Goal: Task Accomplishment & Management: Use online tool/utility

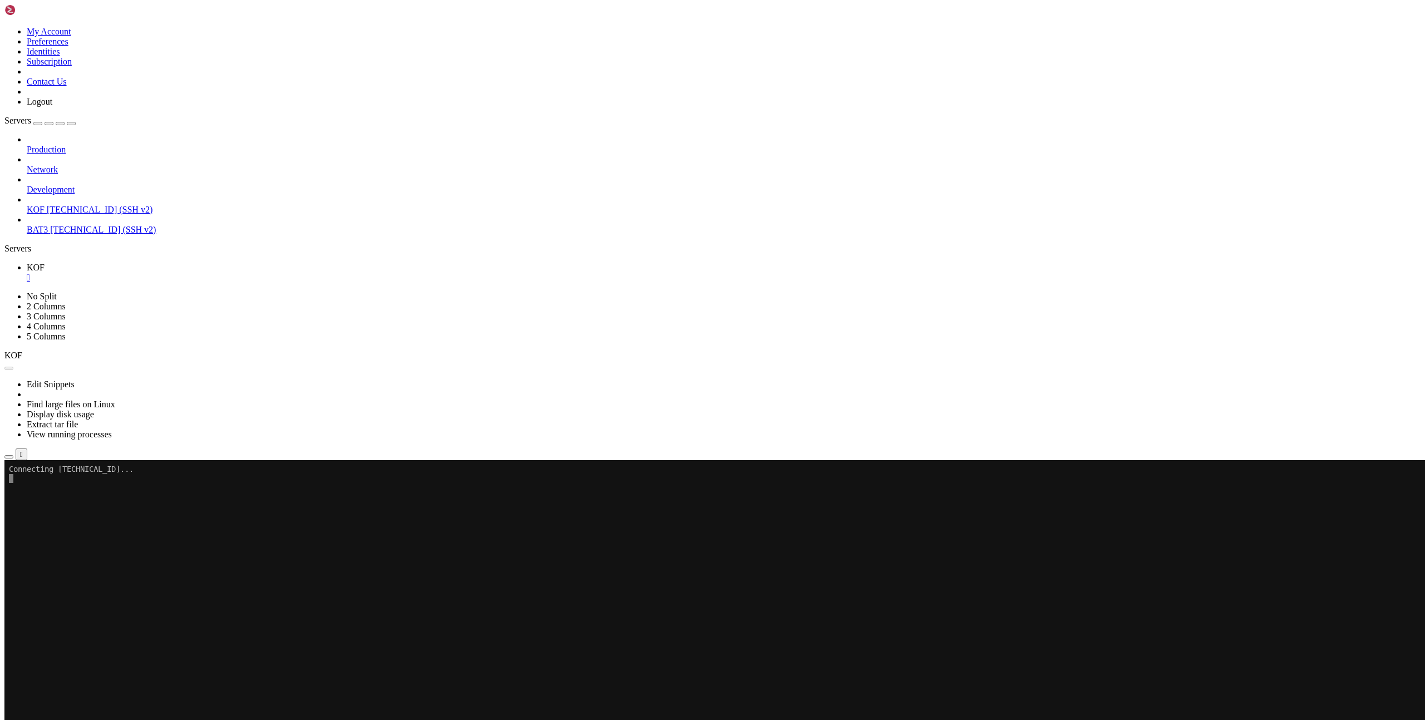
scroll to position [342, 0]
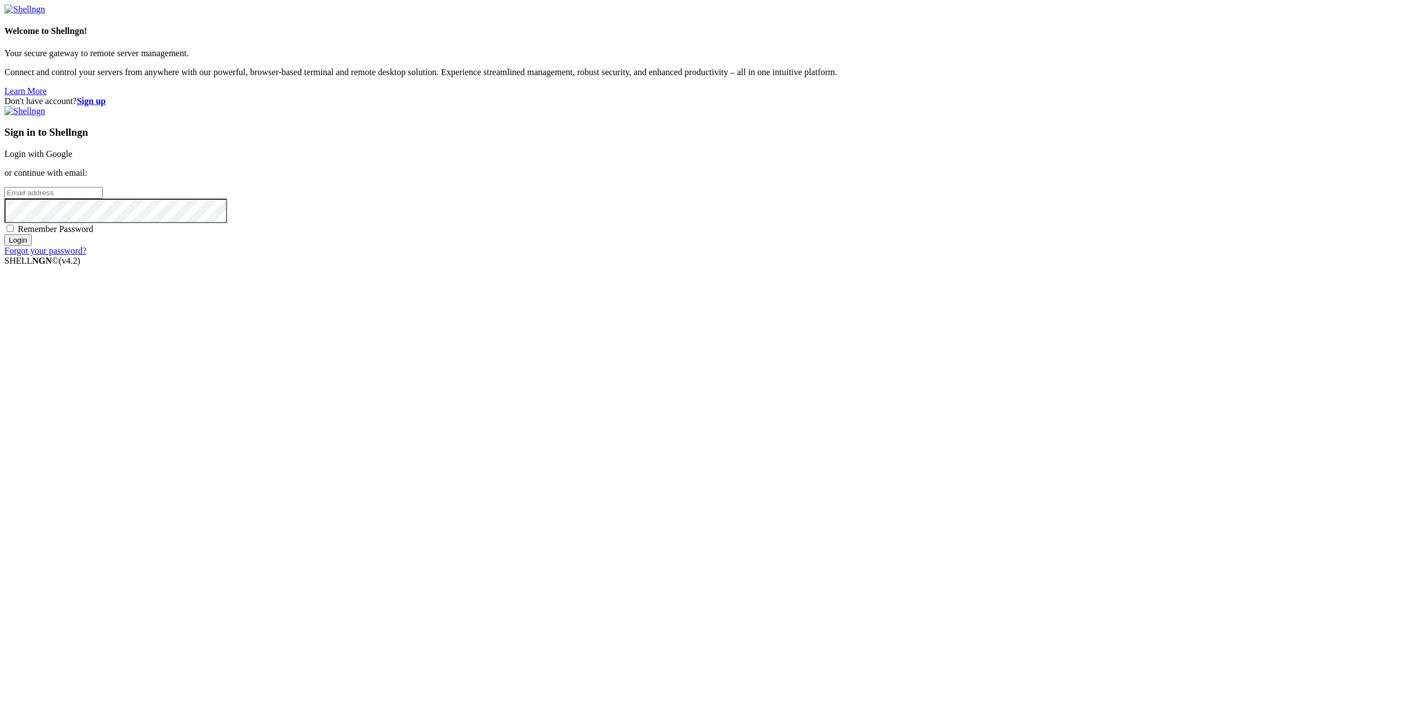
type input "gcoindreau@yahoo.com"
click at [32, 246] on input "Login" at bounding box center [17, 240] width 27 height 12
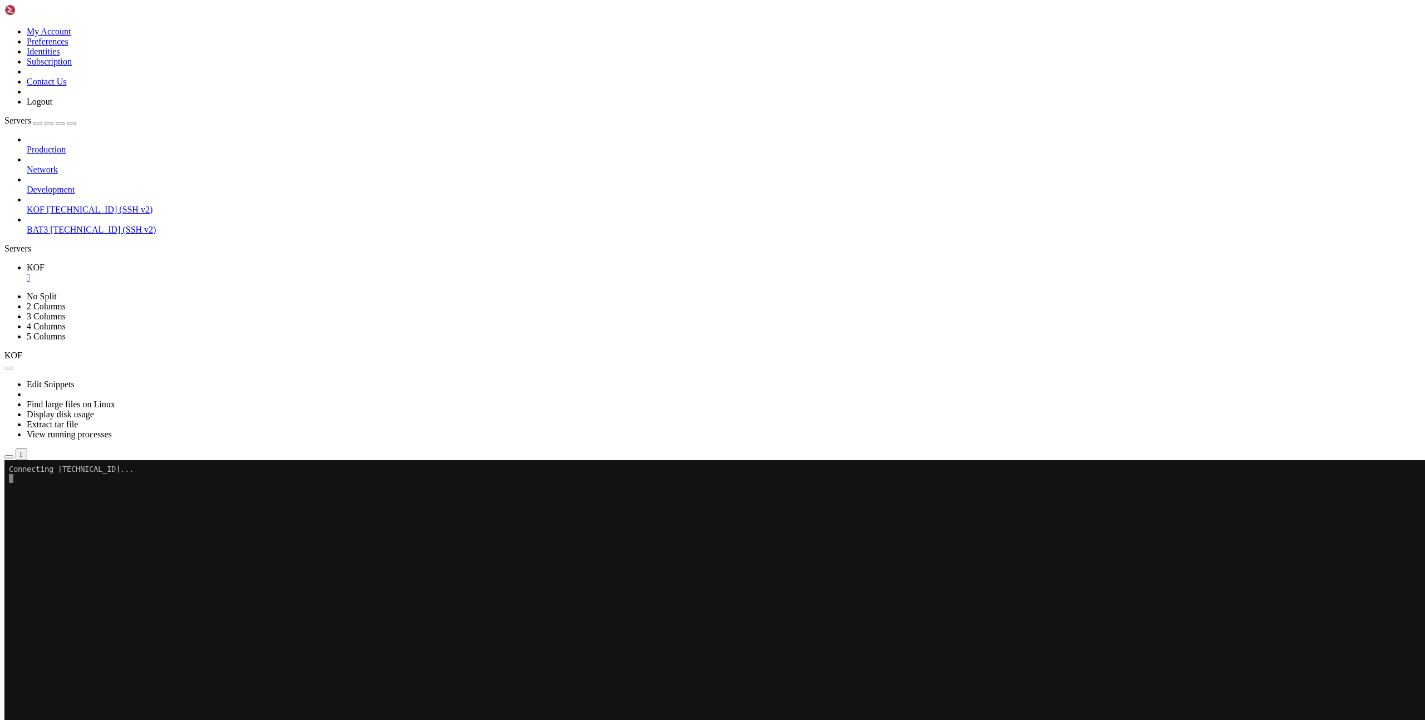
scroll to position [342, 0]
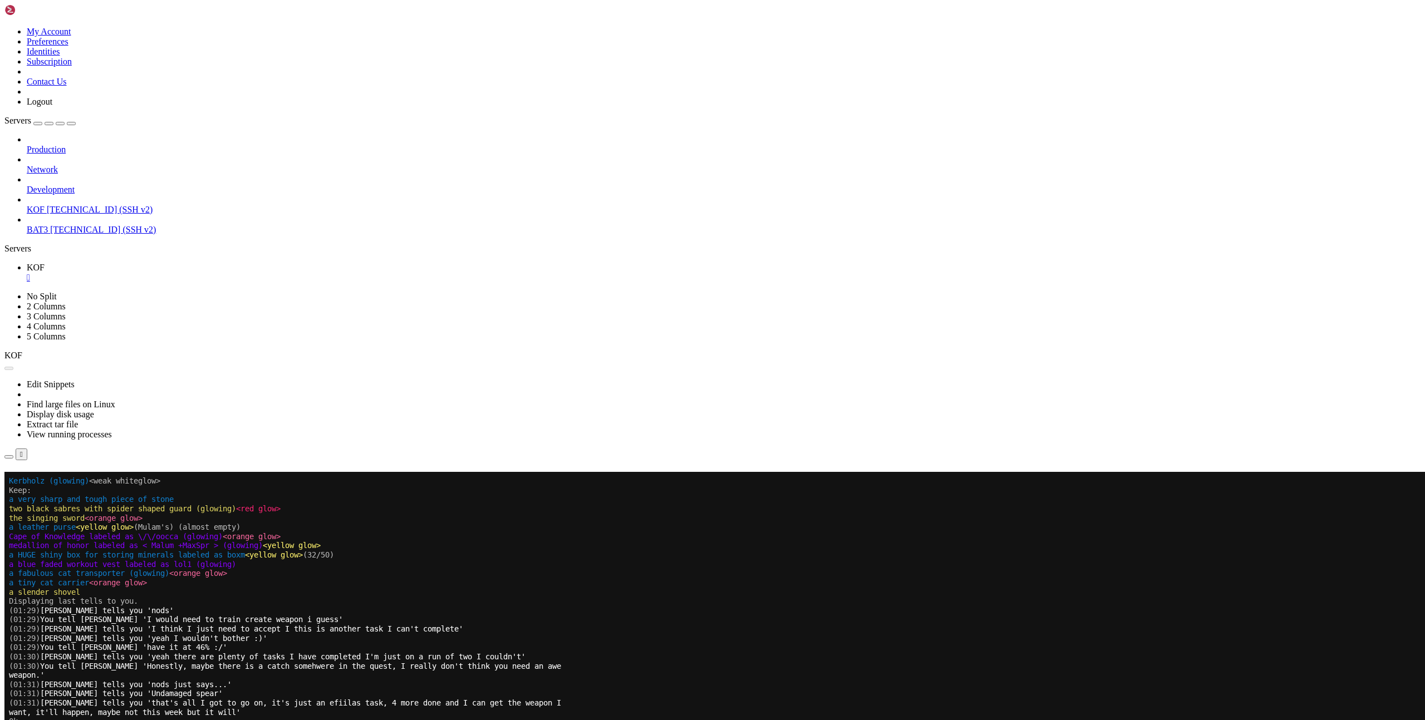
click at [49, 482] on button "Reconnect" at bounding box center [26, 488] width 45 height 12
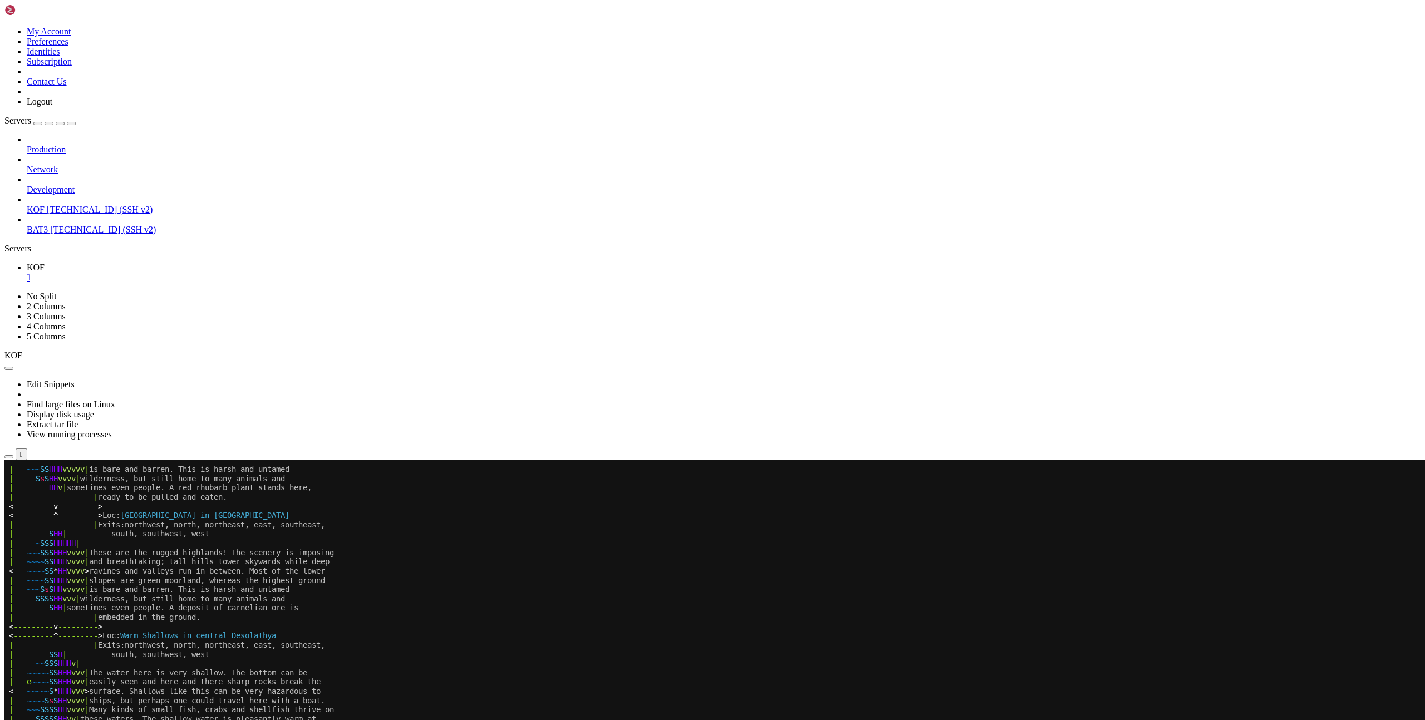
scroll to position [342, 0]
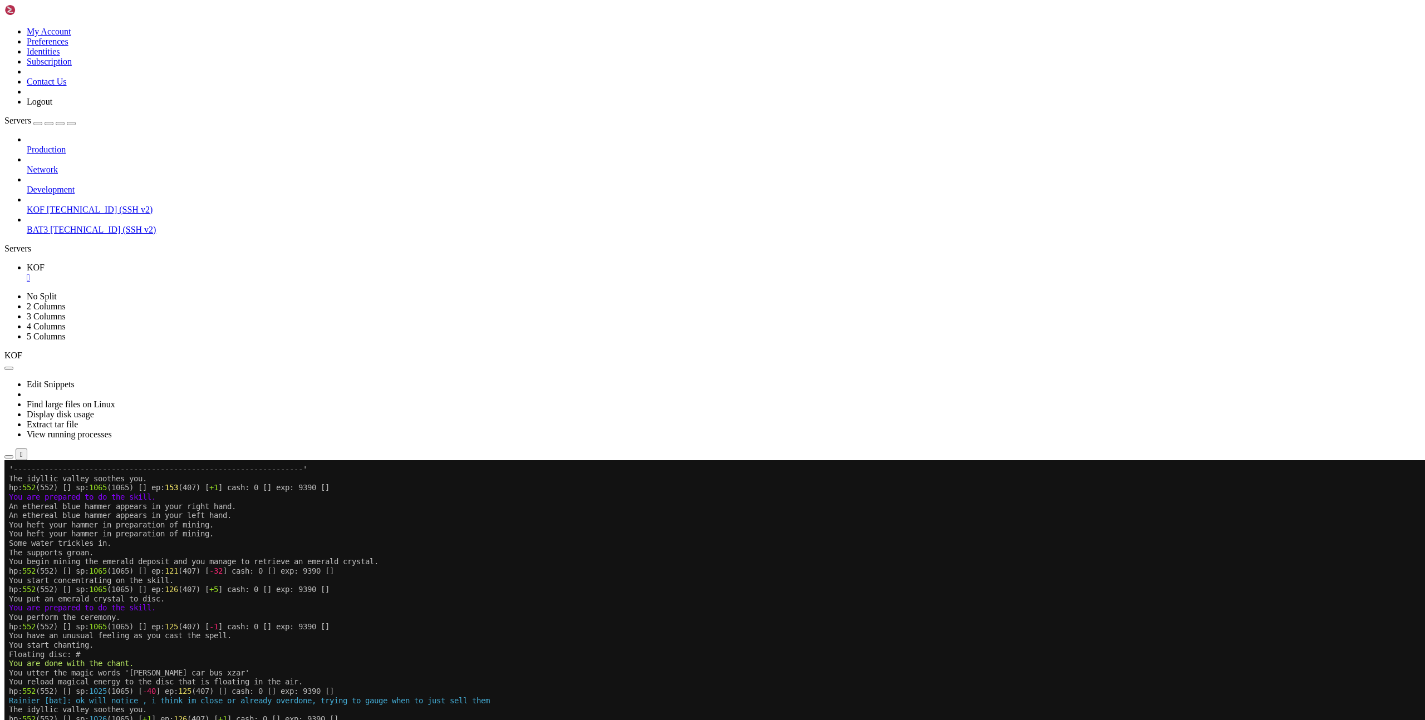
scroll to position [342, 0]
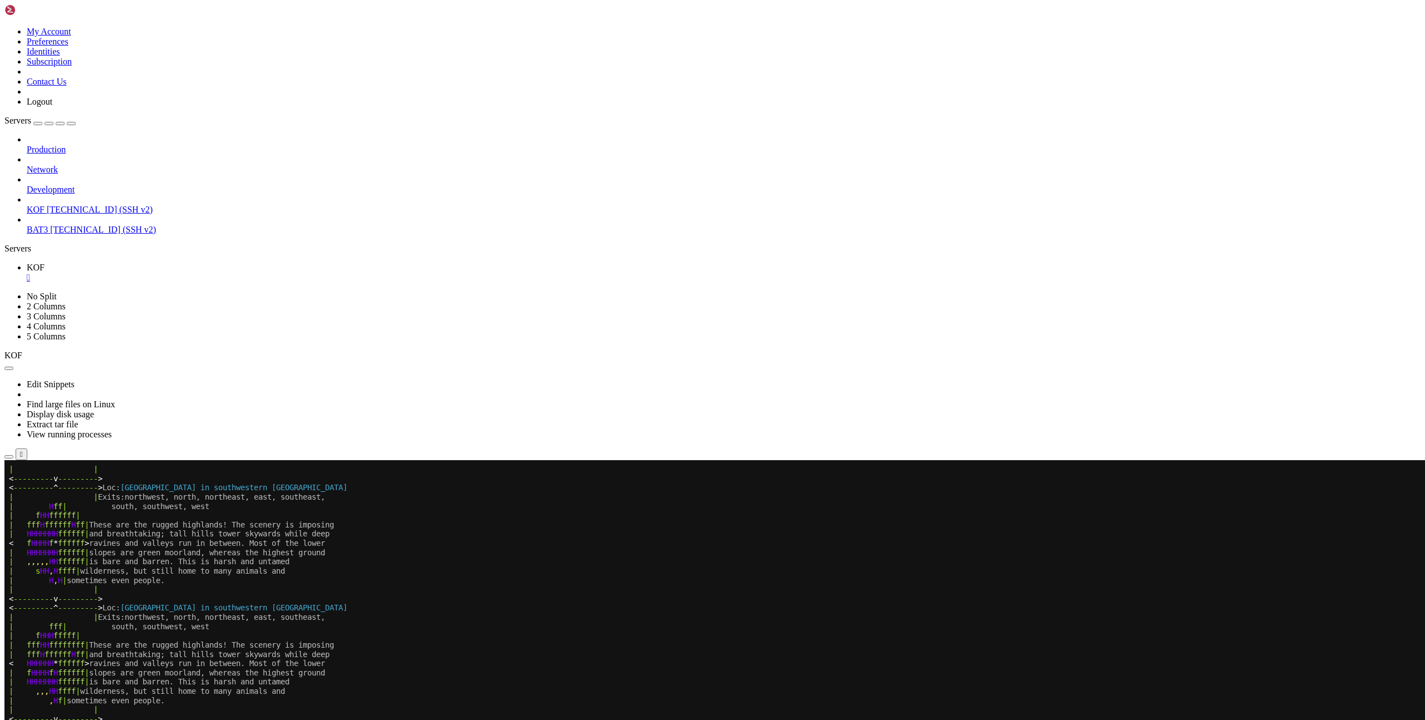
scroll to position [342, 0]
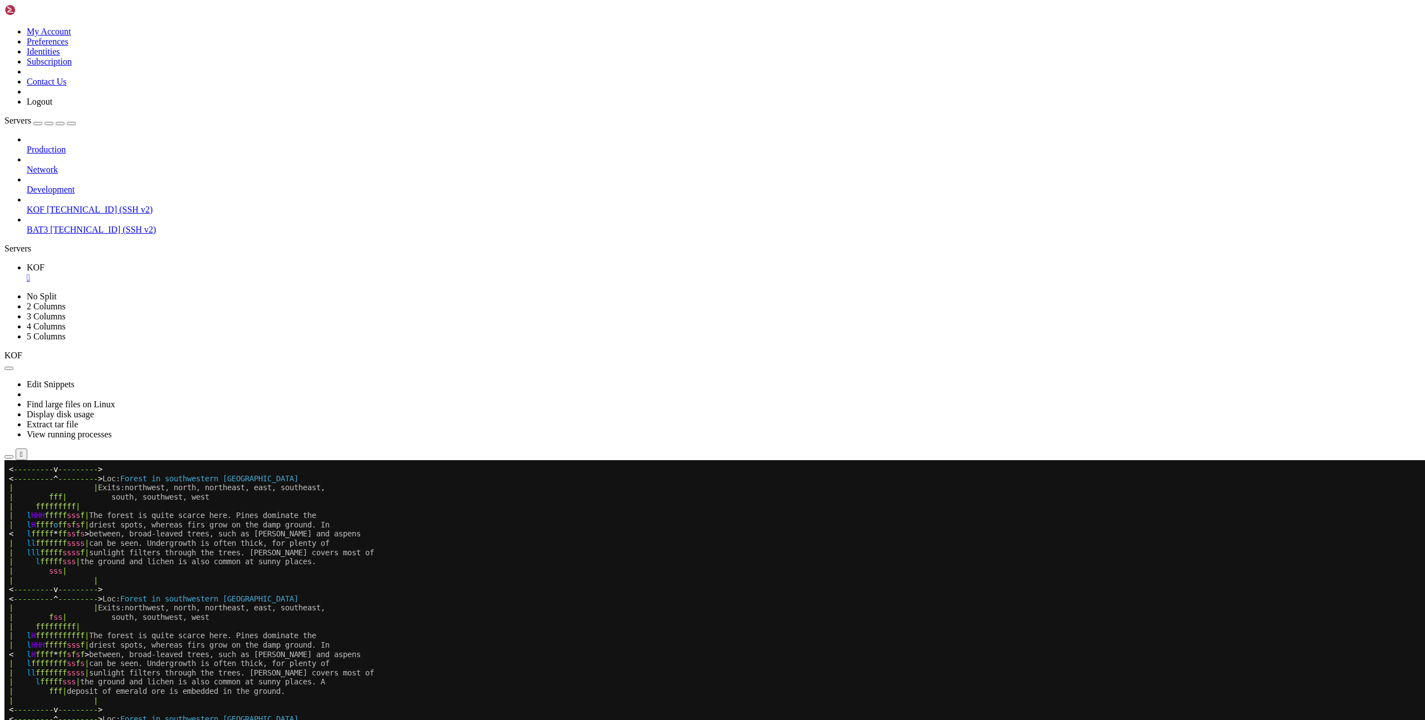
scroll to position [342, 0]
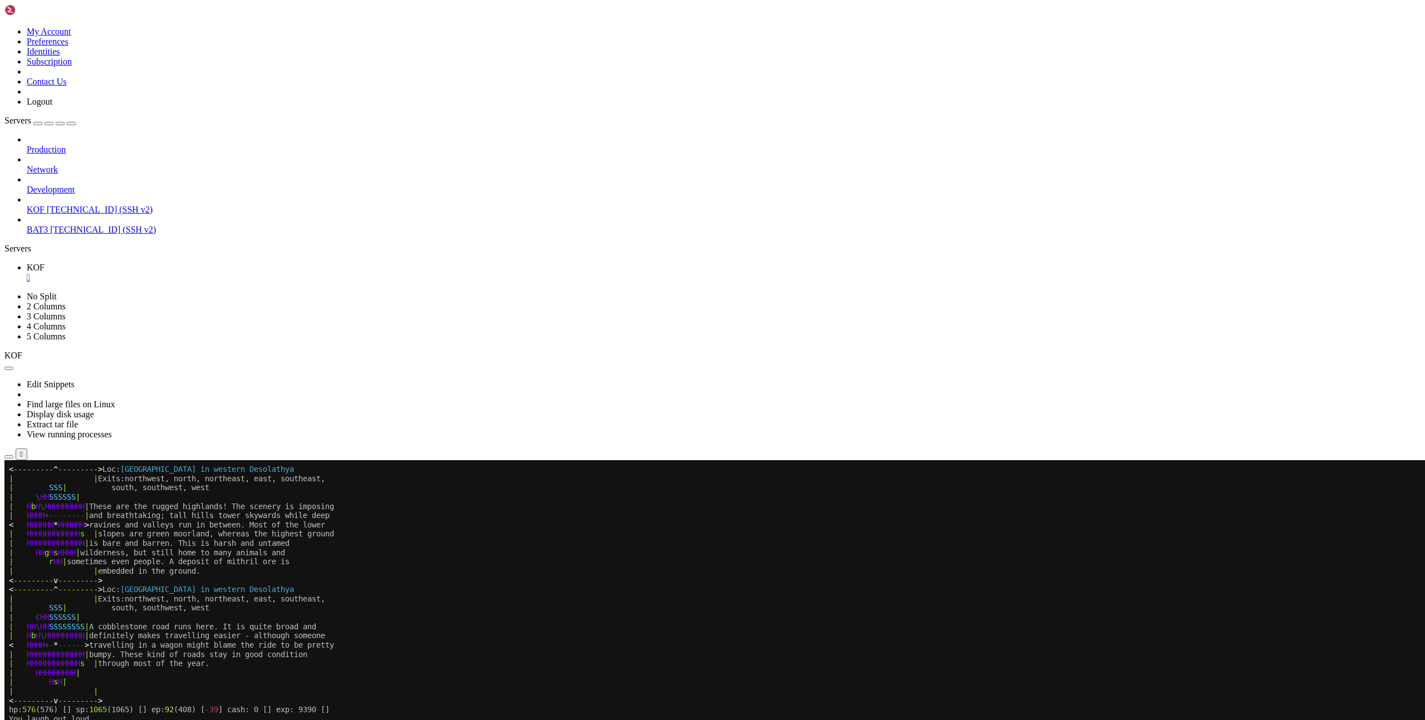
click at [717, 699] on x-row "< --------- v --------- >" at bounding box center [646, 700] width 1275 height 9
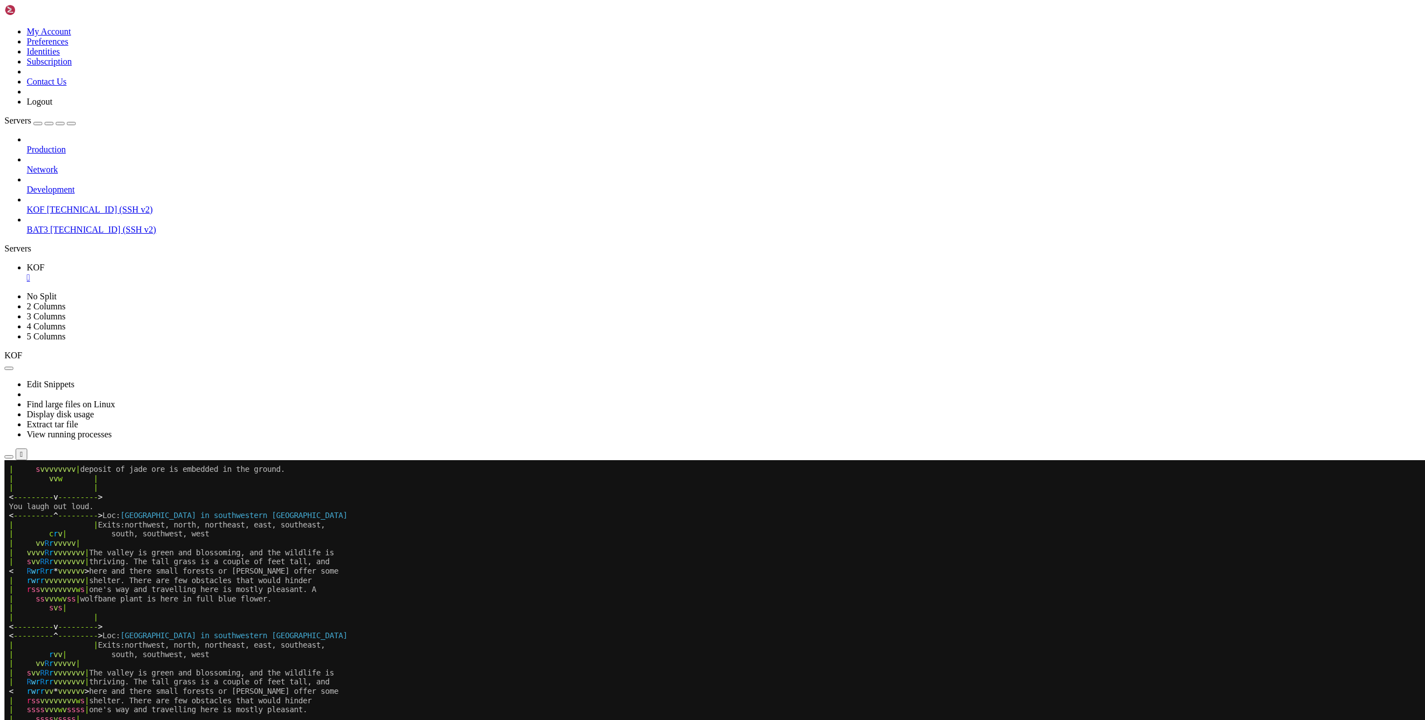
scroll to position [426, 0]
